Goal: Transaction & Acquisition: Purchase product/service

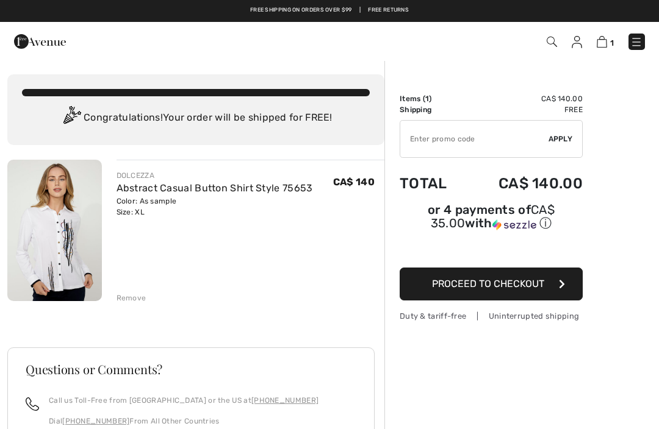
click at [522, 286] on span "Proceed to Checkout" at bounding box center [488, 284] width 112 height 12
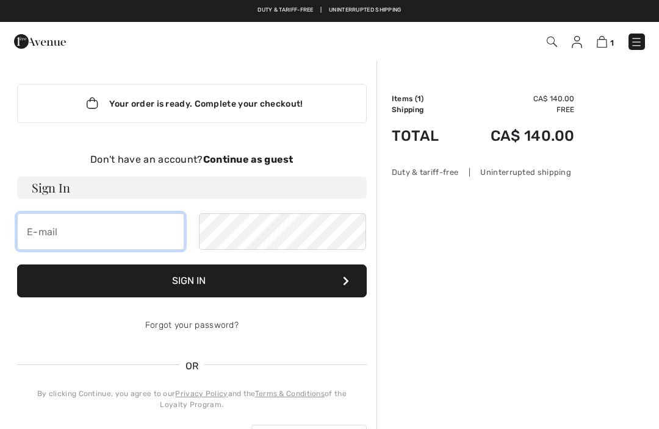
click at [49, 236] on input "email" at bounding box center [100, 232] width 167 height 37
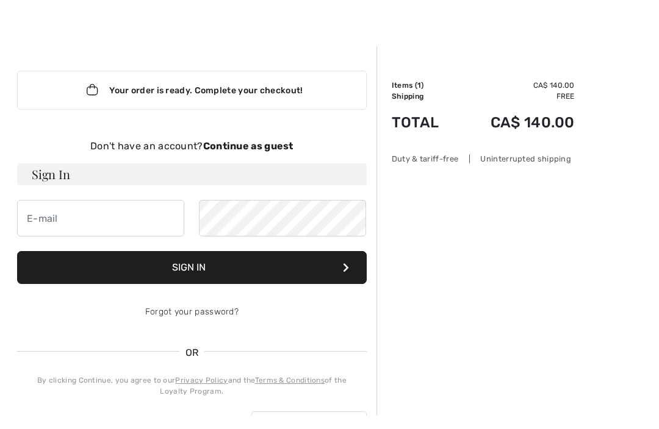
click at [254, 153] on div "Don't have an account? Continue as guest" at bounding box center [192, 160] width 350 height 15
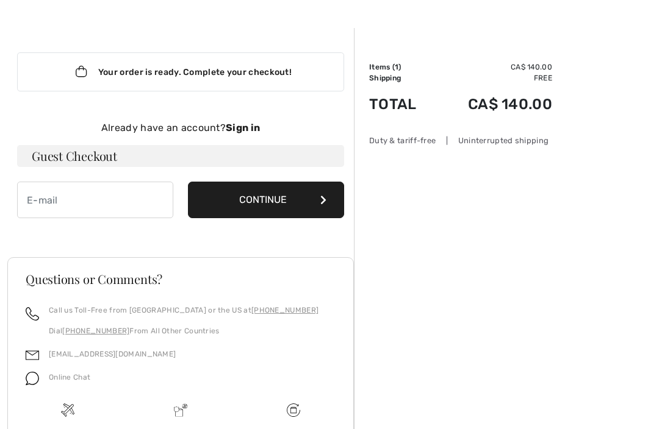
scroll to position [34, 0]
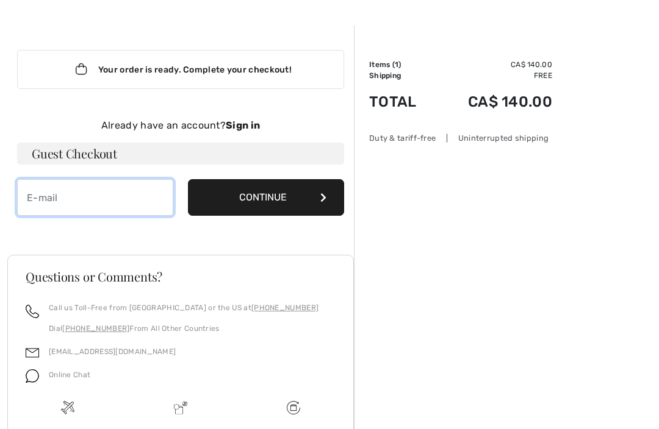
click at [33, 194] on input "email" at bounding box center [95, 197] width 156 height 37
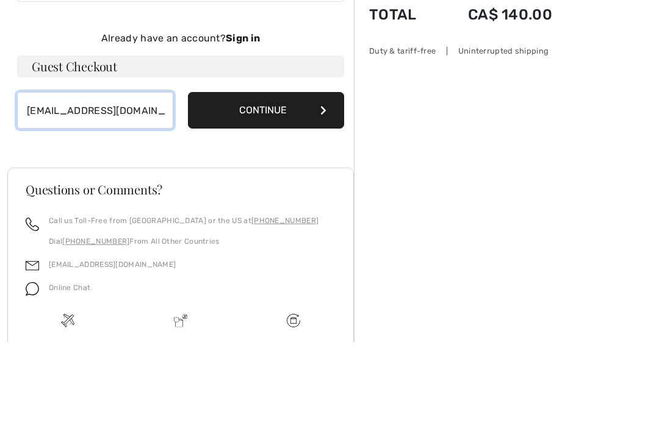
type input "darleec@wcgwave.ca"
click at [281, 179] on button "Continue" at bounding box center [266, 197] width 156 height 37
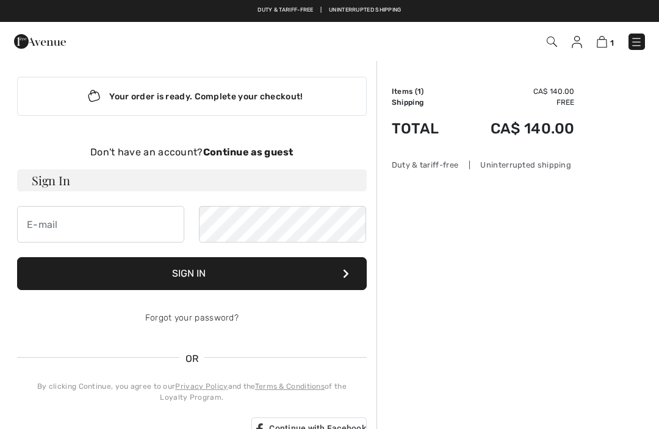
scroll to position [7, 0]
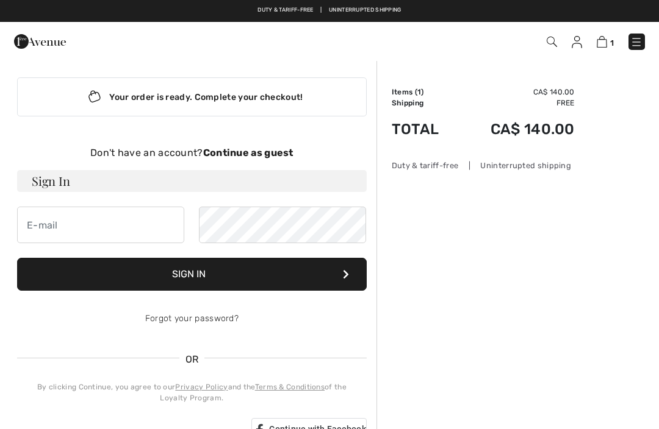
click at [246, 149] on strong "Continue as guest" at bounding box center [248, 153] width 90 height 12
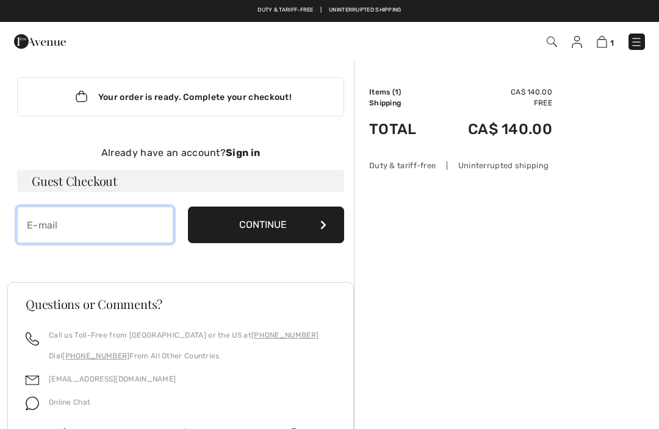
click at [37, 222] on input "email" at bounding box center [95, 225] width 156 height 37
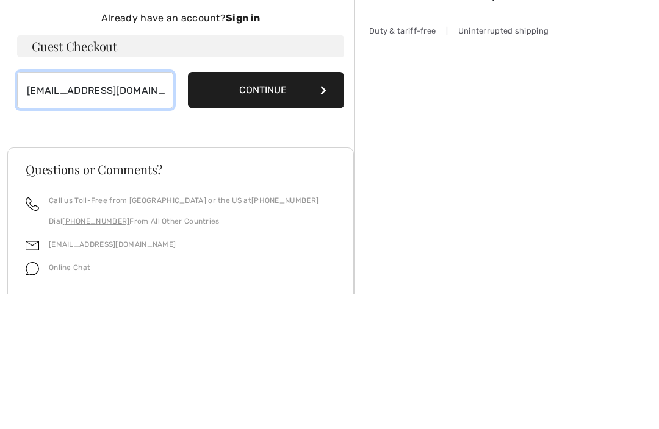
type input "[EMAIL_ADDRESS][DOMAIN_NAME]"
click at [275, 207] on button "Continue" at bounding box center [266, 225] width 156 height 37
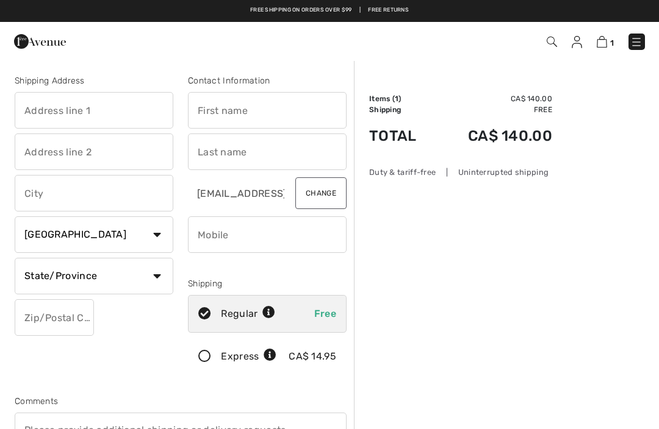
click at [48, 113] on input "text" at bounding box center [94, 110] width 159 height 37
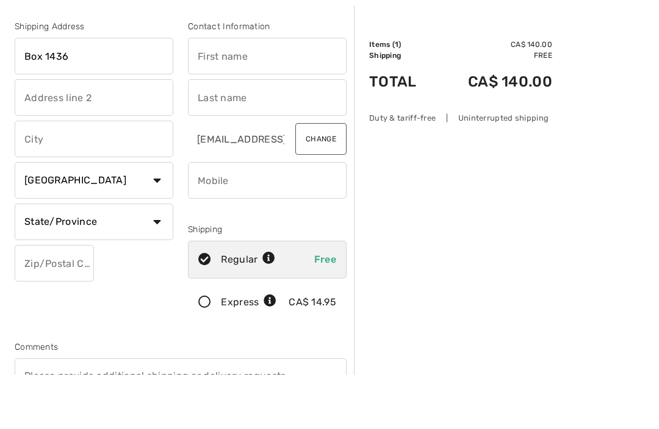
type input "Box 1436"
click at [34, 175] on input "text" at bounding box center [94, 193] width 159 height 37
type input "Neepawa"
click at [212, 92] on input "text" at bounding box center [267, 110] width 159 height 37
type input "Darlene"
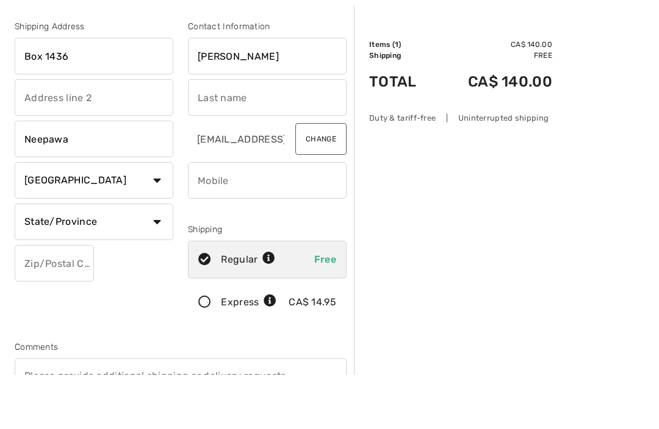
type input "Csversko"
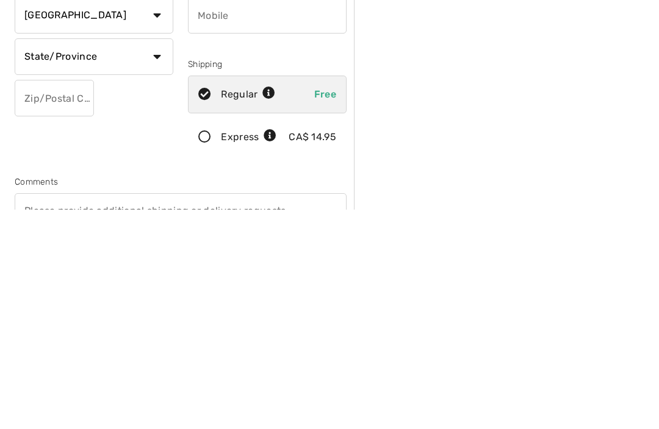
click at [29, 300] on input "text" at bounding box center [54, 318] width 79 height 37
type input "R0J1H0"
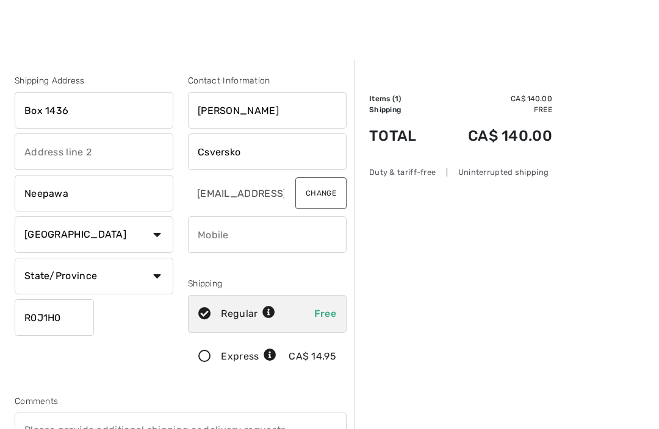
scroll to position [149, 0]
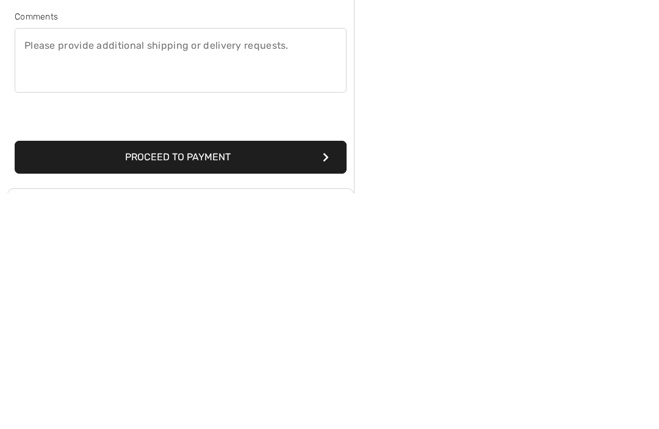
click at [287, 377] on button "Proceed to Payment" at bounding box center [181, 393] width 332 height 33
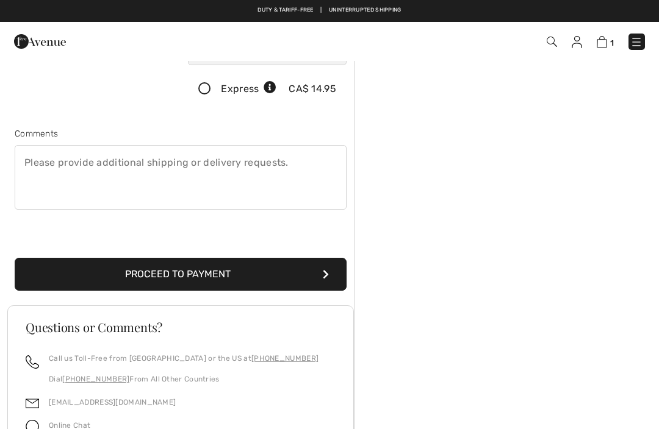
scroll to position [129, 0]
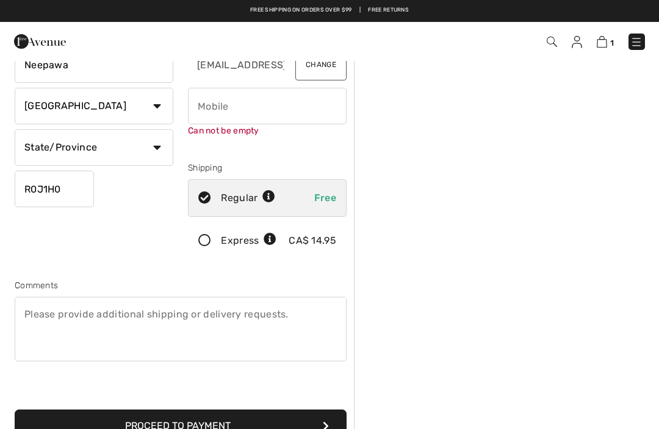
click at [204, 99] on input "phone" at bounding box center [267, 106] width 159 height 37
type input "2044766683"
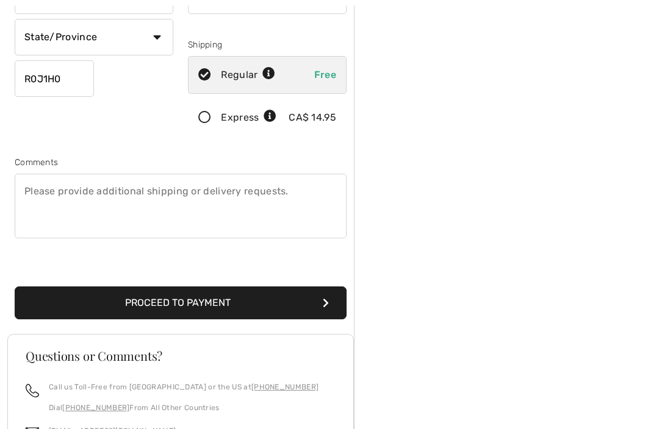
scroll to position [243, 0]
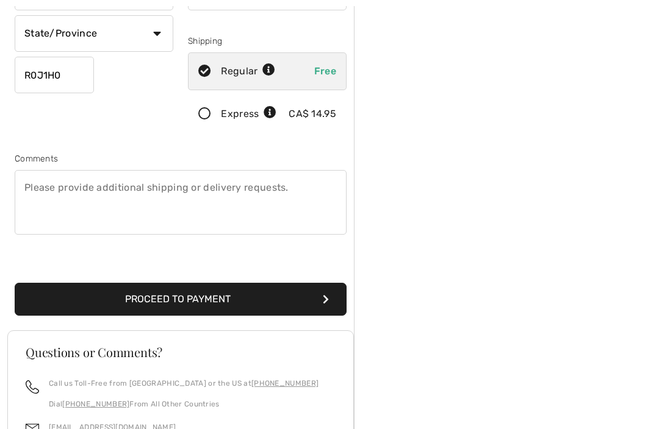
click at [275, 287] on button "Proceed to Payment" at bounding box center [181, 299] width 332 height 33
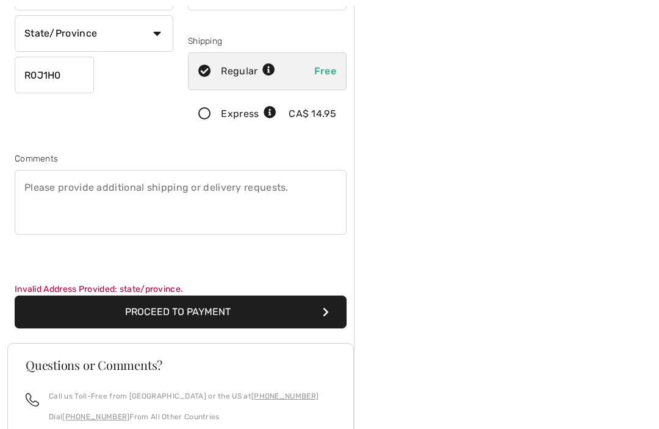
click at [260, 306] on button "Proceed to Payment" at bounding box center [181, 312] width 332 height 33
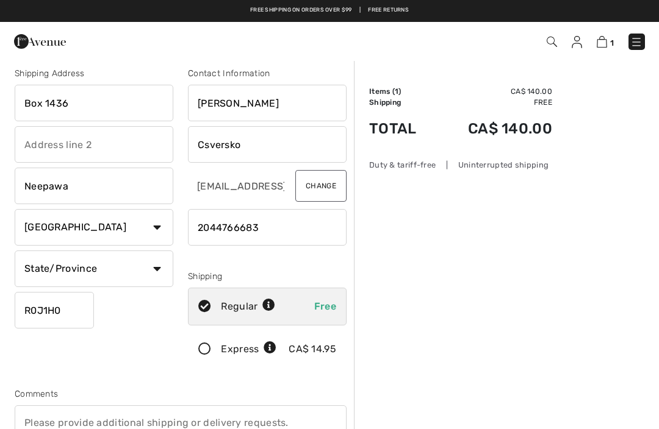
scroll to position [0, 0]
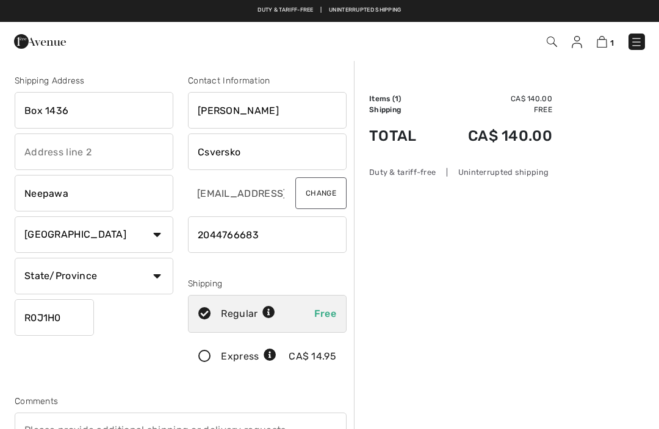
click at [71, 101] on input "Box 1436" at bounding box center [94, 110] width 159 height 37
click at [82, 109] on input "Box 1436" at bounding box center [94, 110] width 159 height 37
type input "B"
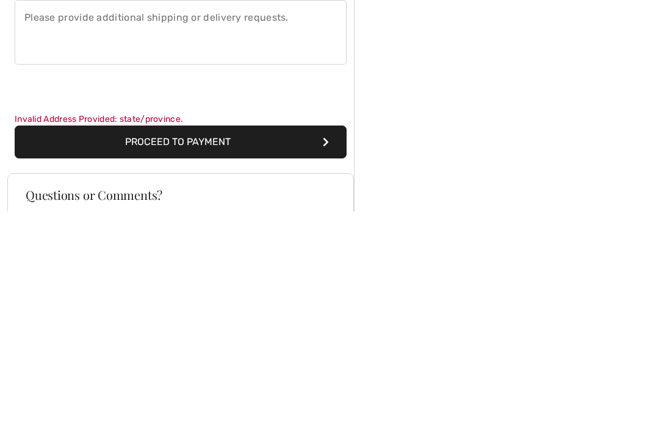
click at [203, 344] on button "Proceed to Payment" at bounding box center [181, 360] width 332 height 33
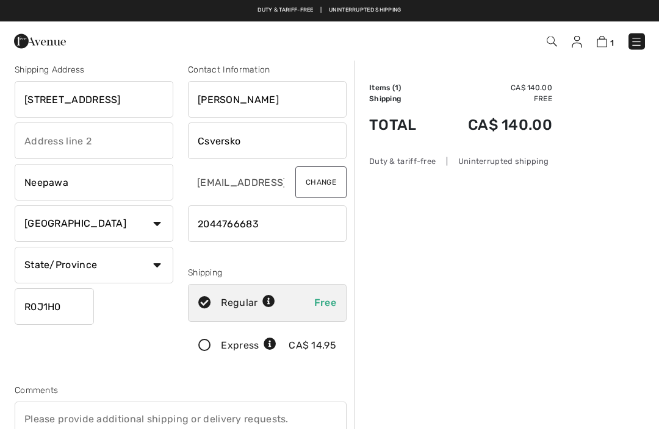
scroll to position [0, 0]
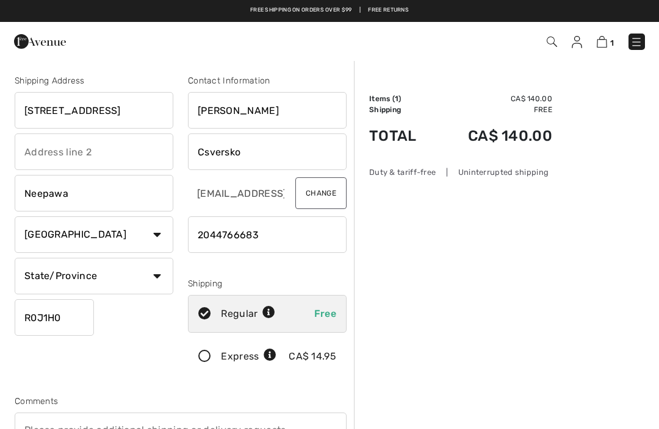
click at [123, 109] on input "12 Main Street west" at bounding box center [94, 110] width 159 height 37
type input "1"
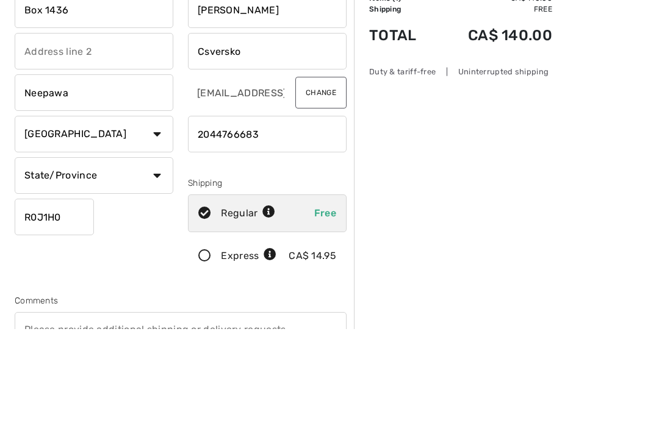
type input "Box 1436"
click at [160, 258] on select "State/Province Alberta British Columbia Manitoba New Brunswick Newfoundland and…" at bounding box center [94, 276] width 159 height 37
select select "MB"
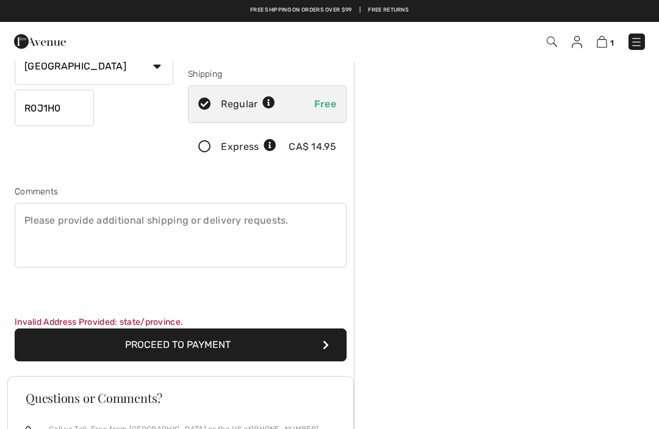
scroll to position [203, 0]
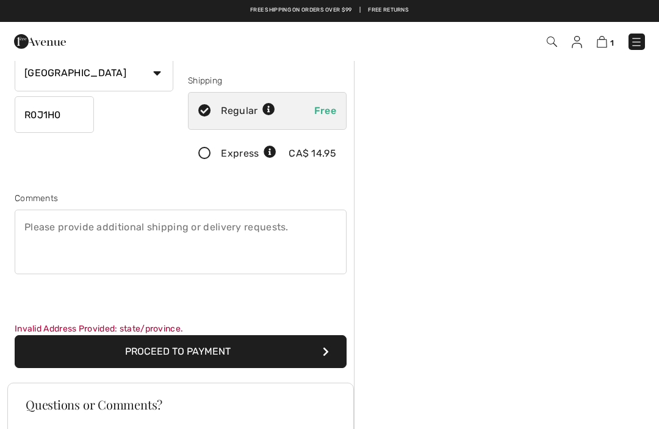
click at [192, 348] on button "Proceed to Payment" at bounding box center [181, 352] width 332 height 33
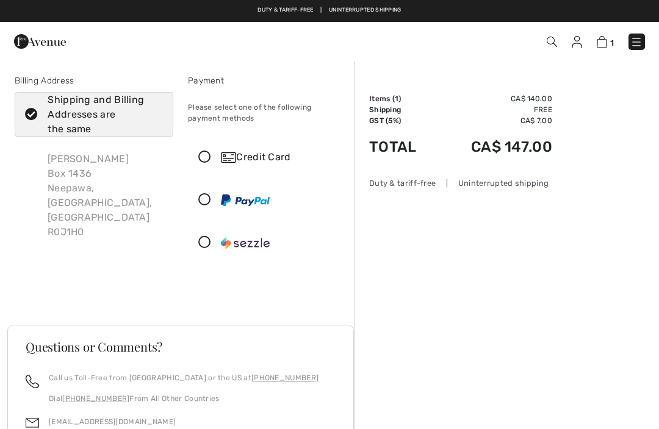
click at [206, 155] on icon at bounding box center [205, 157] width 32 height 13
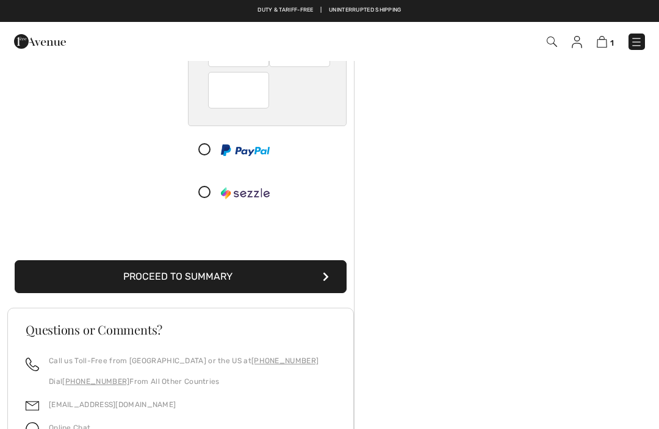
scroll to position [210, 0]
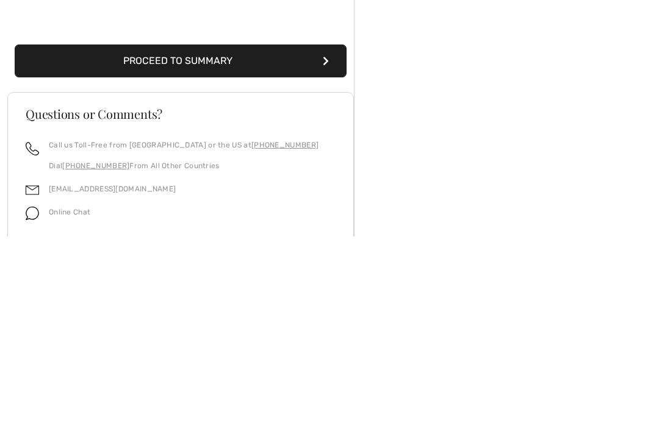
click at [328, 249] on icon "submit" at bounding box center [326, 254] width 6 height 10
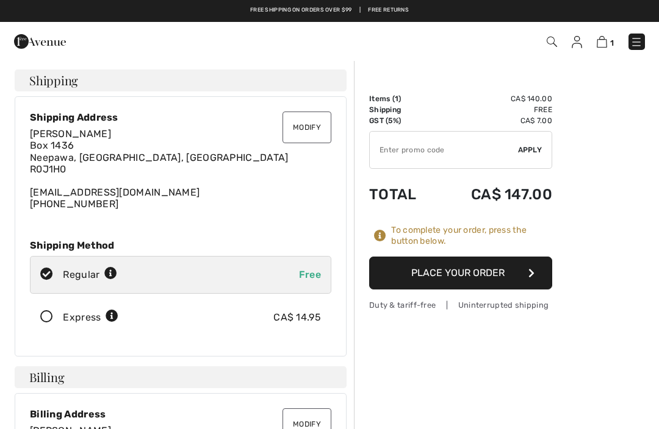
click at [500, 270] on button "Place Your Order" at bounding box center [460, 273] width 183 height 33
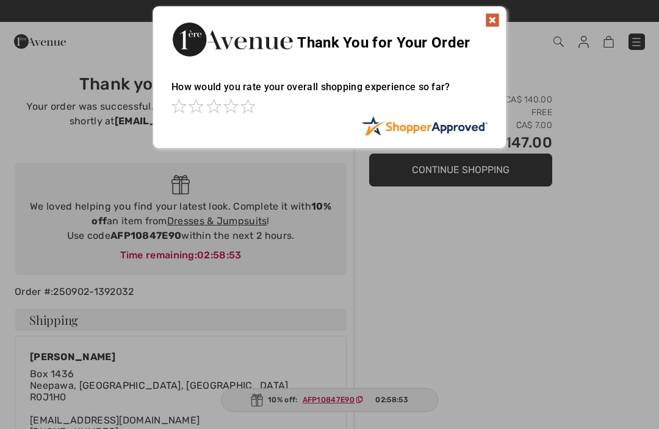
click at [494, 20] on img at bounding box center [492, 20] width 15 height 15
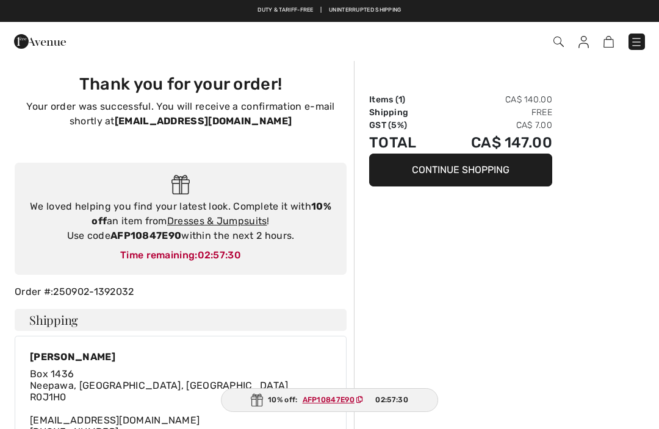
click at [26, 45] on img at bounding box center [40, 41] width 52 height 24
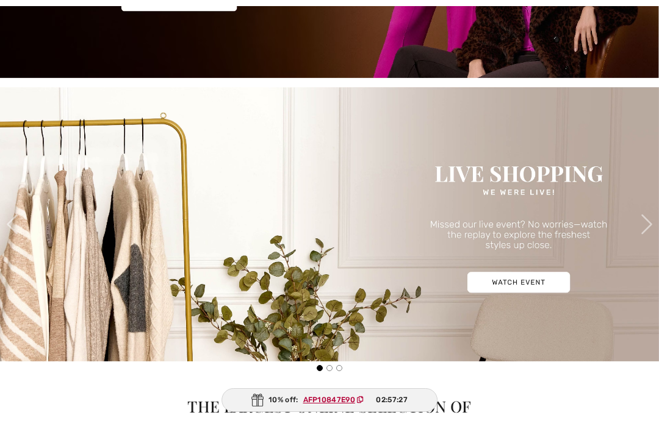
checkbox input "true"
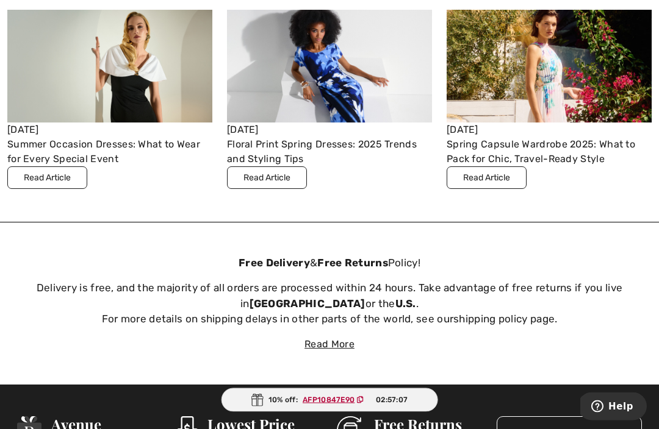
scroll to position [3233, 0]
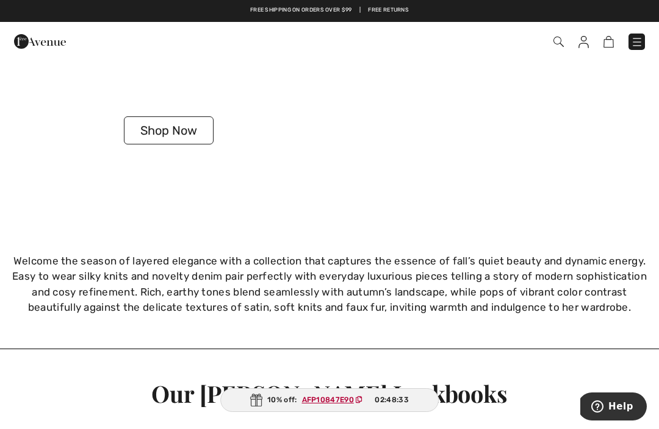
scroll to position [2022, 0]
